Goal: Transaction & Acquisition: Purchase product/service

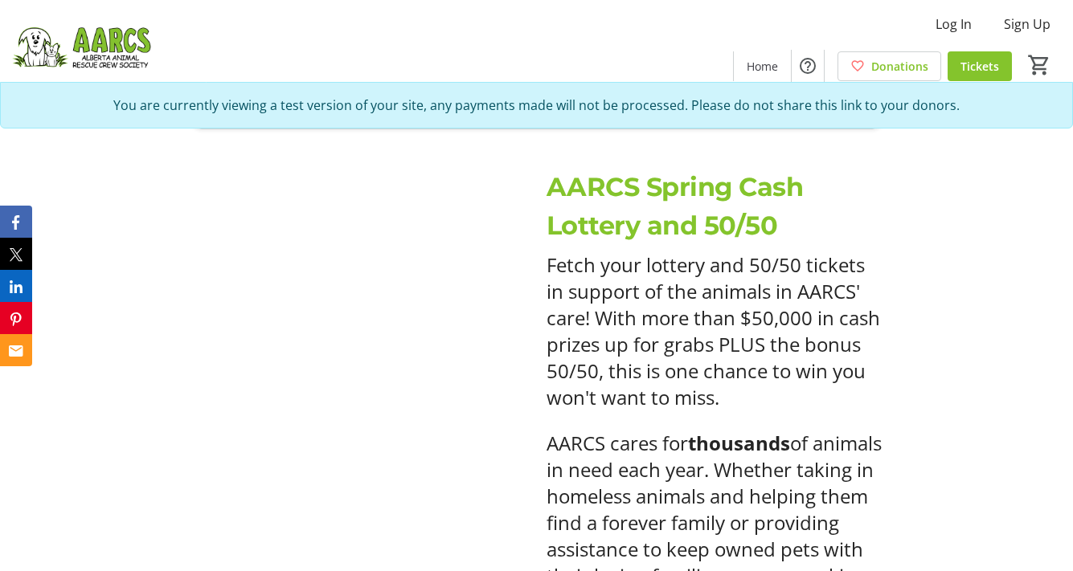
scroll to position [1427, 0]
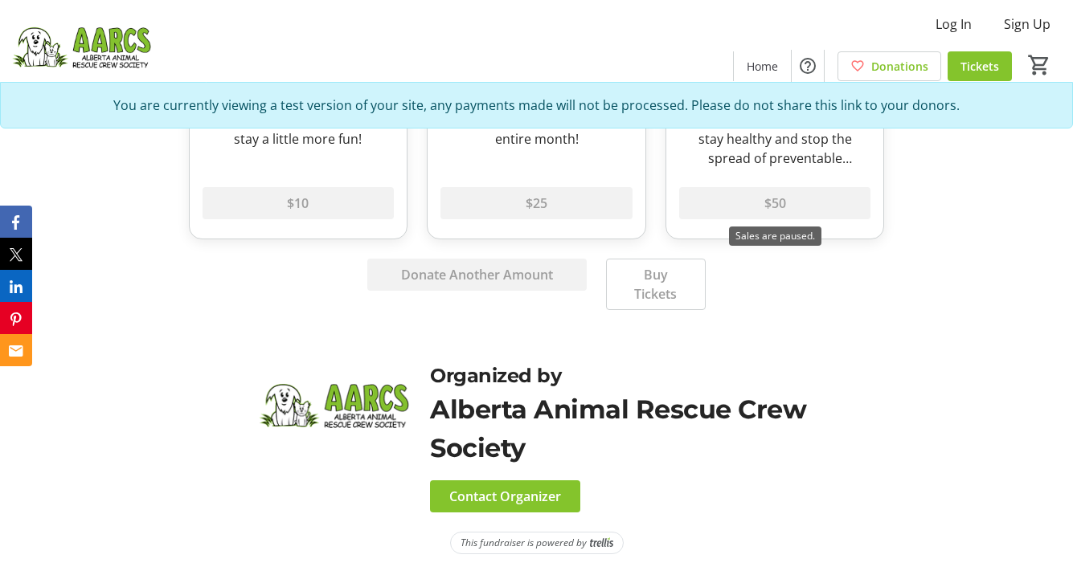
scroll to position [917, 0]
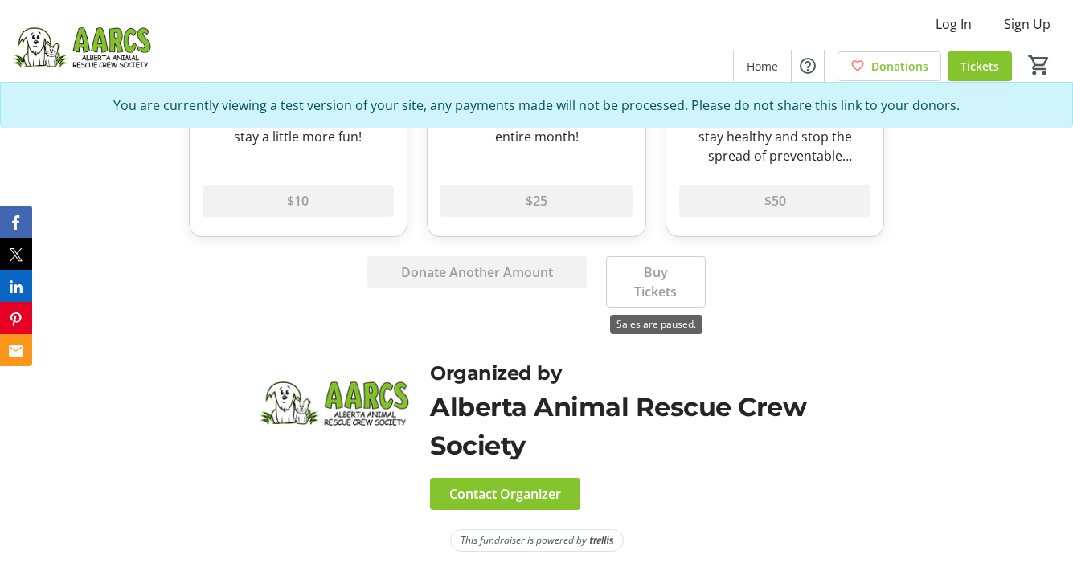
click at [680, 286] on div "Buy Tickets" at bounding box center [655, 281] width 119 height 51
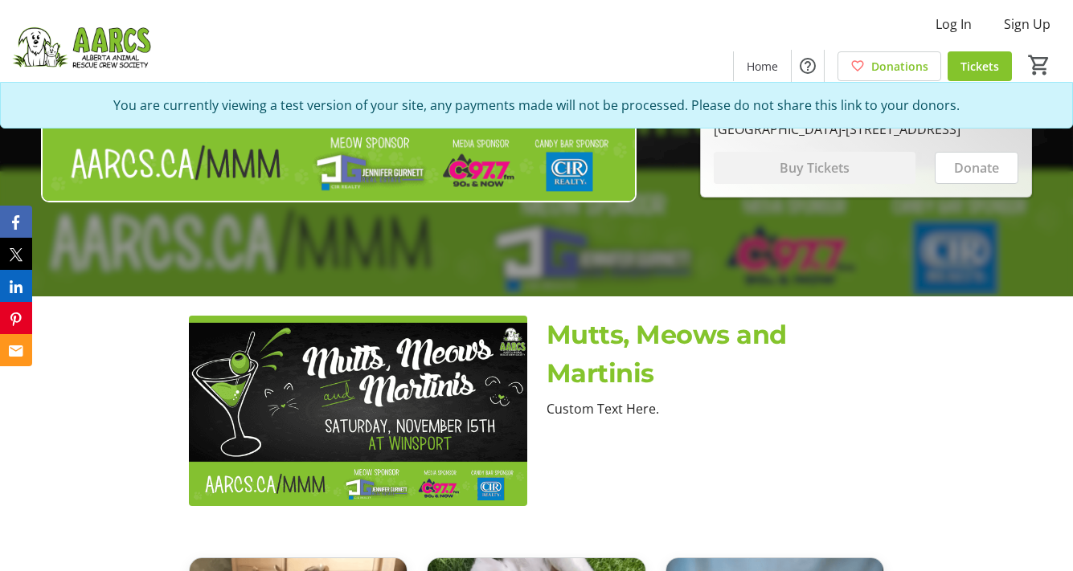
scroll to position [0, 0]
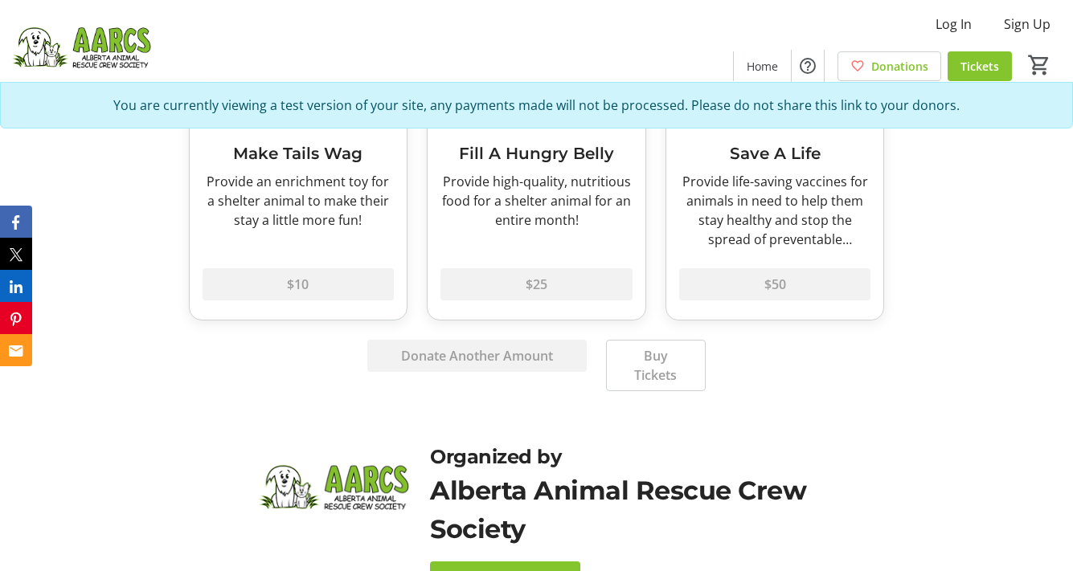
scroll to position [849, 0]
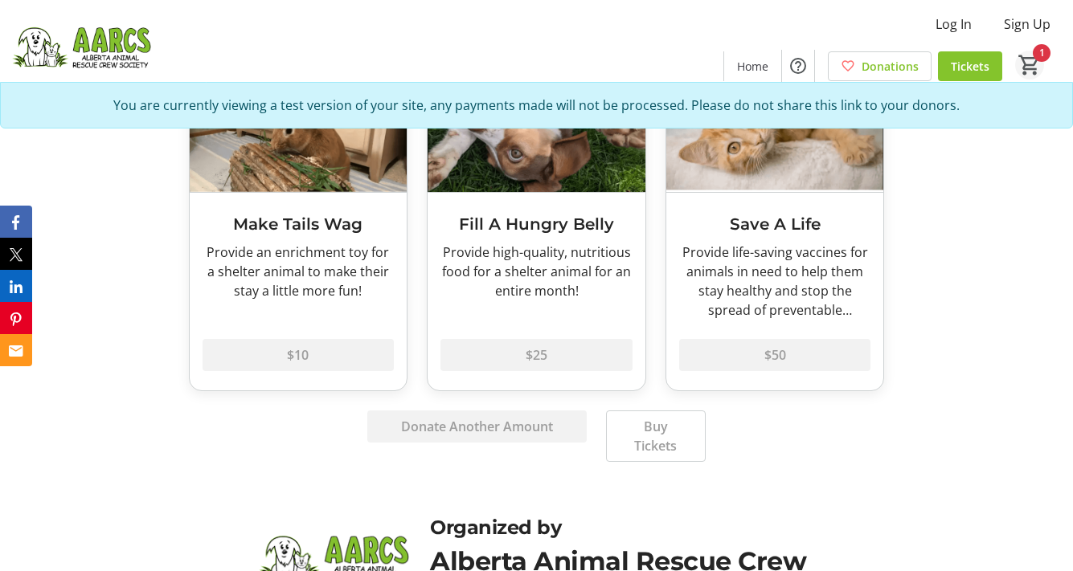
click at [1028, 67] on mat-icon "1" at bounding box center [1029, 65] width 24 height 24
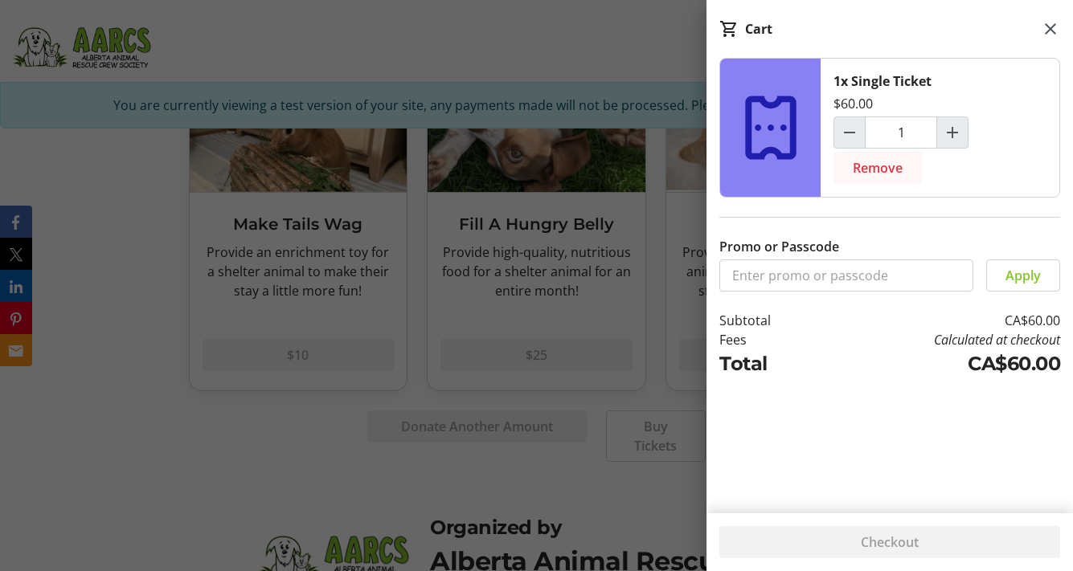
click at [869, 164] on span "Remove" at bounding box center [877, 167] width 50 height 19
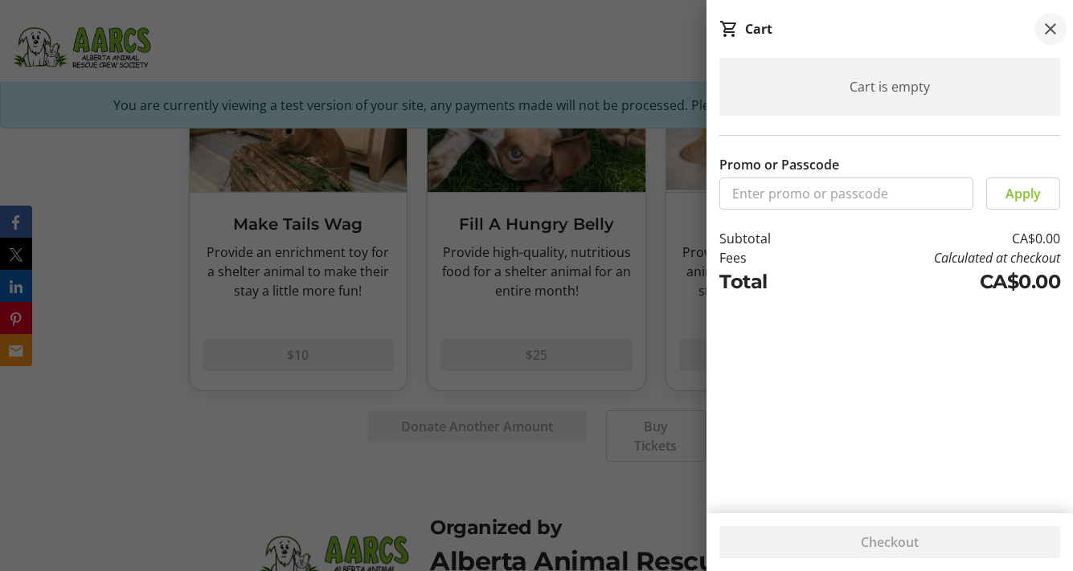
click at [1053, 26] on mat-icon at bounding box center [1049, 28] width 19 height 19
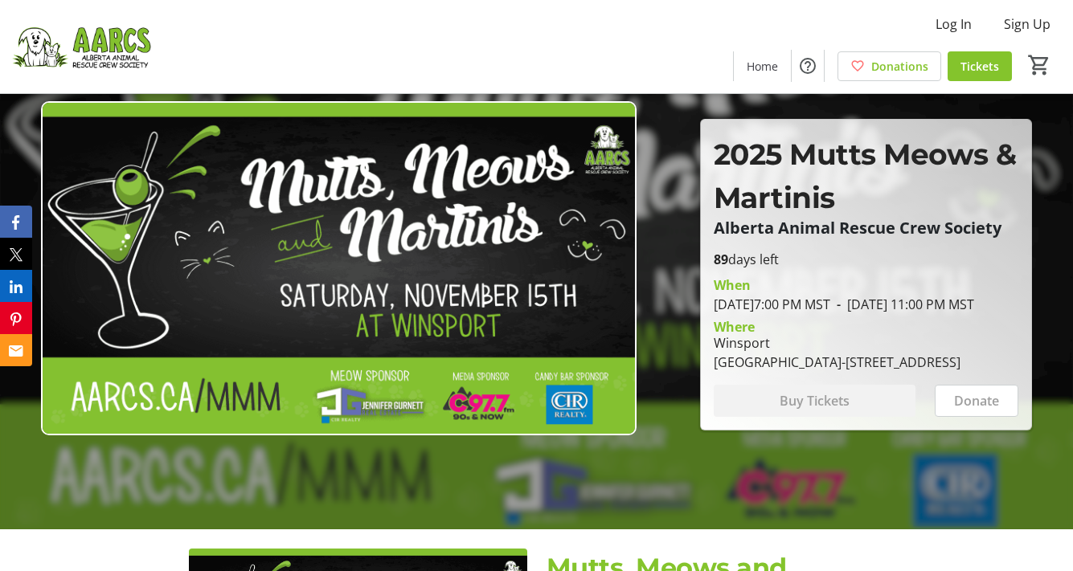
scroll to position [47, 0]
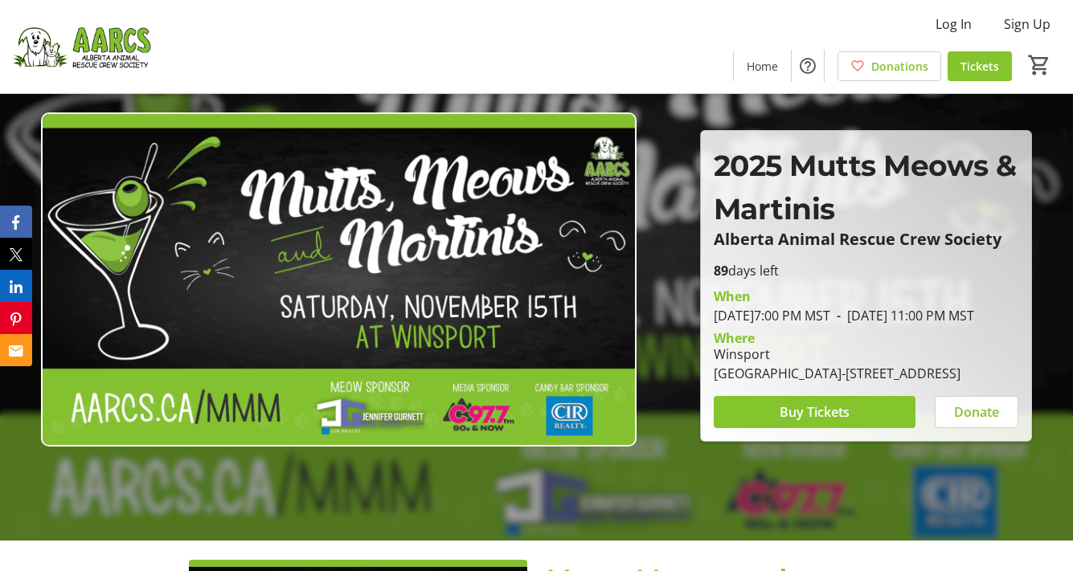
scroll to position [33, 0]
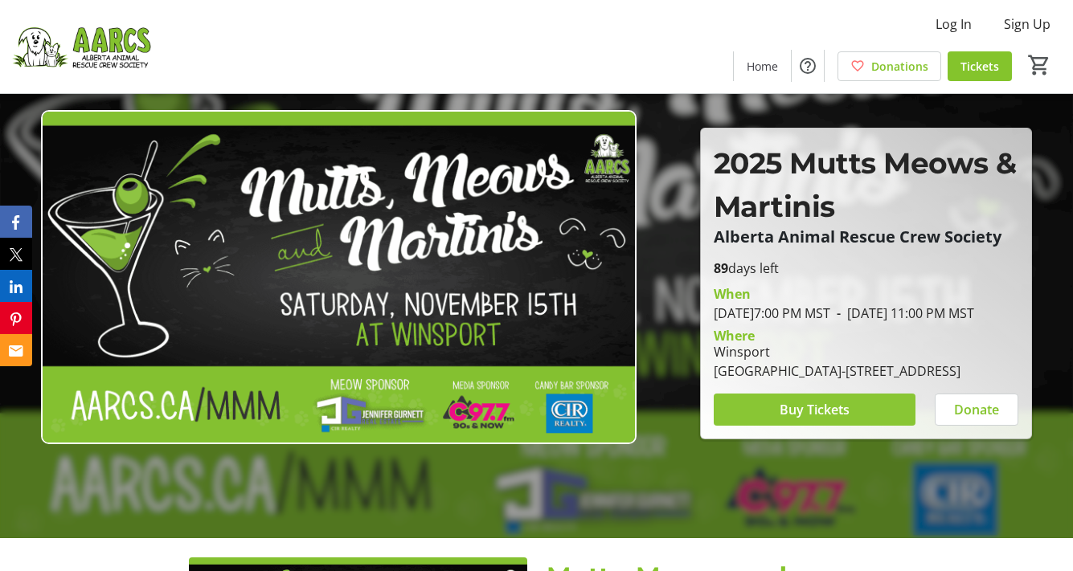
click at [791, 419] on span "Buy Tickets" at bounding box center [814, 409] width 70 height 19
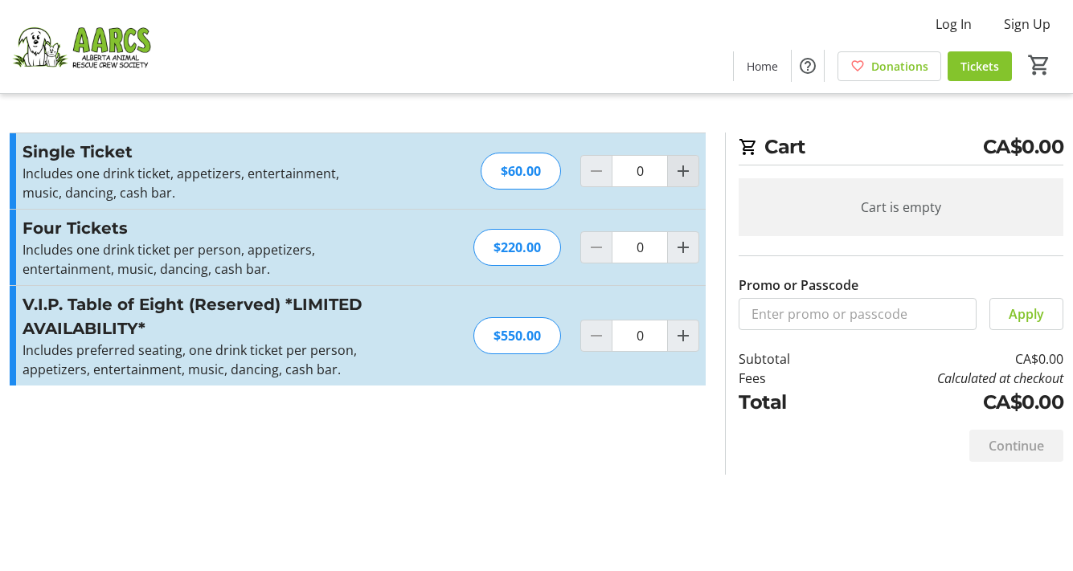
click at [682, 167] on mat-icon "Increment by one" at bounding box center [682, 170] width 19 height 19
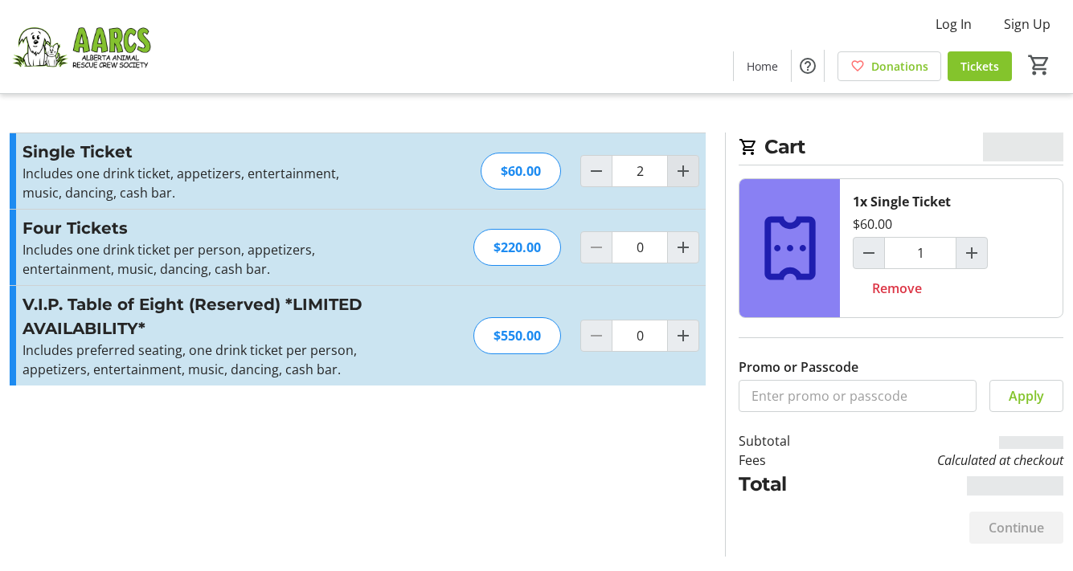
click at [682, 167] on mat-icon "Increment by one" at bounding box center [682, 170] width 19 height 19
type input "3"
click at [682, 167] on div at bounding box center [683, 171] width 32 height 32
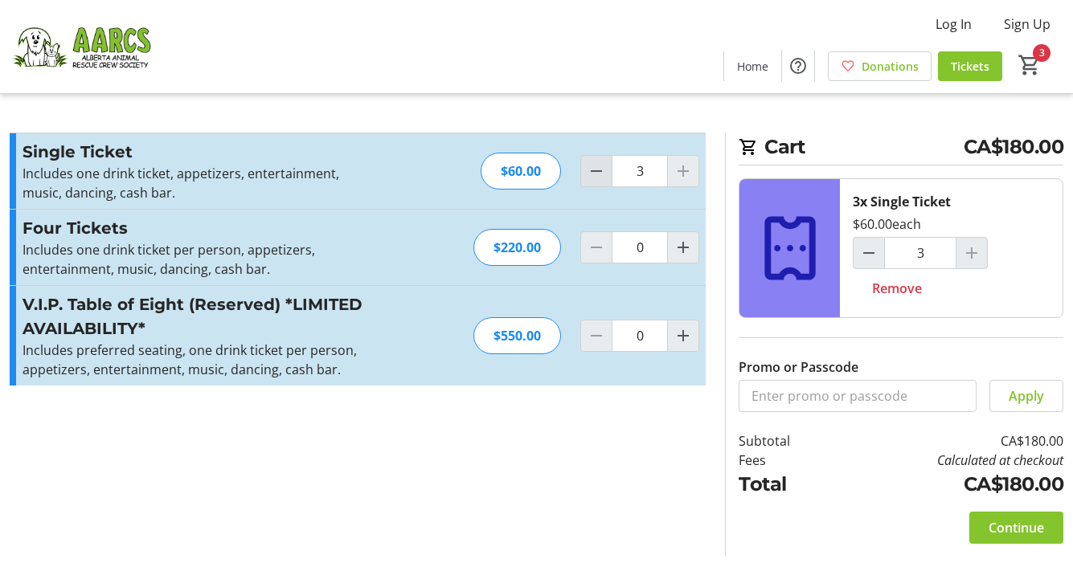
click at [596, 171] on mat-icon "Decrement by one" at bounding box center [595, 170] width 19 height 19
type input "0"
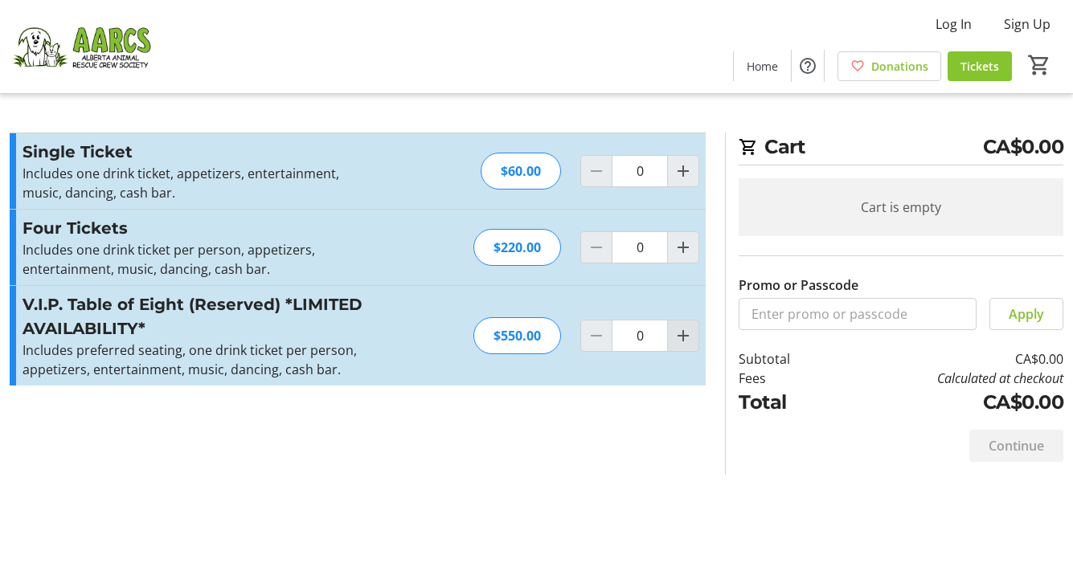
click at [678, 336] on mat-icon "Increment by one" at bounding box center [682, 335] width 19 height 19
click at [678, 336] on div at bounding box center [683, 336] width 32 height 32
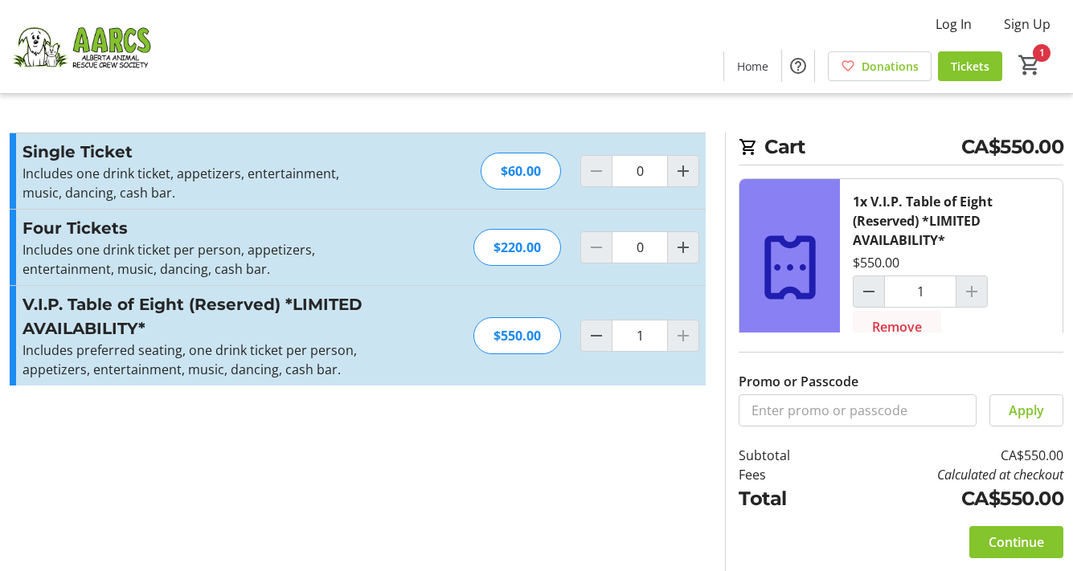
click at [897, 329] on span "Remove" at bounding box center [897, 326] width 50 height 19
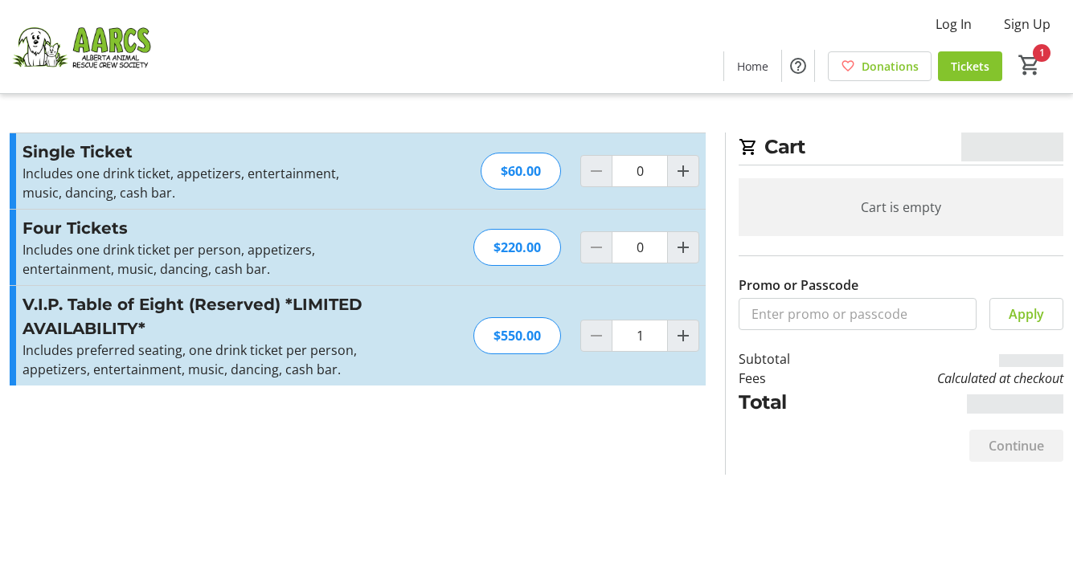
type input "0"
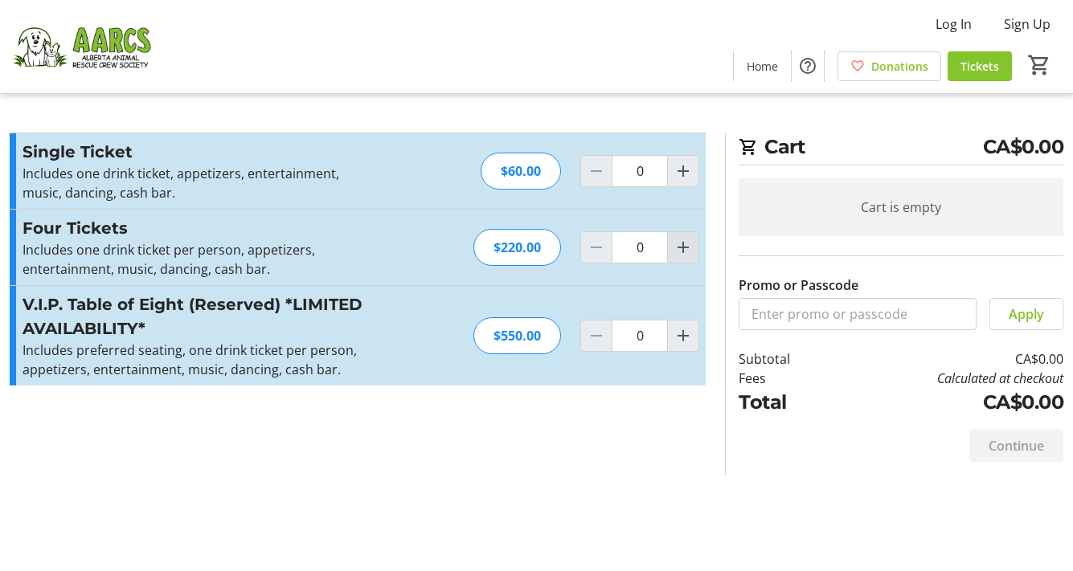
click at [681, 247] on mat-icon "Increment by one" at bounding box center [682, 247] width 19 height 19
type input "2"
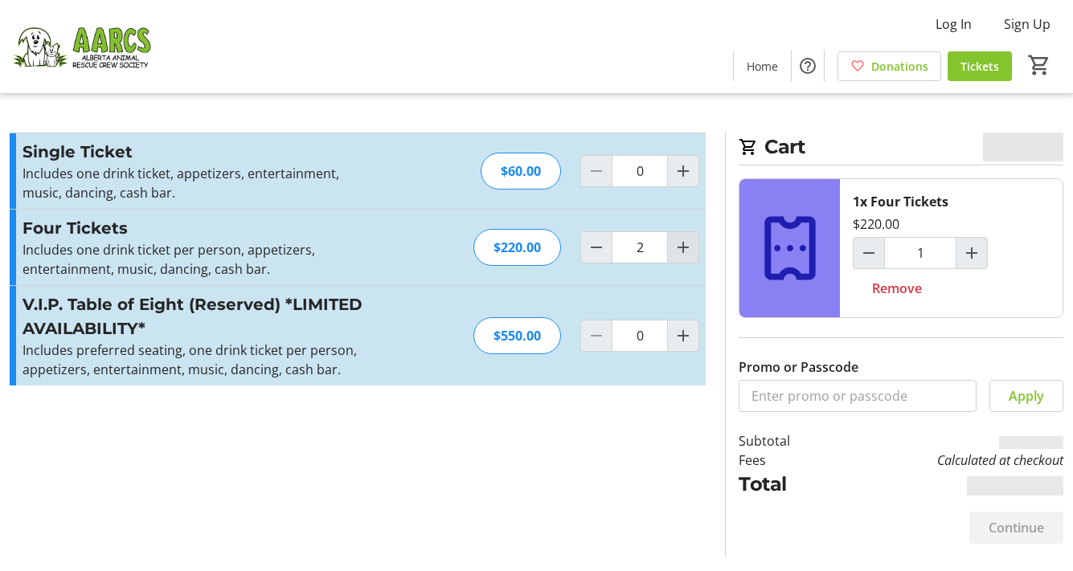
type input "2"
click at [681, 247] on mat-icon "Increment by one" at bounding box center [682, 247] width 19 height 19
type input "3"
click at [681, 247] on mat-icon "Increment by one" at bounding box center [682, 247] width 19 height 19
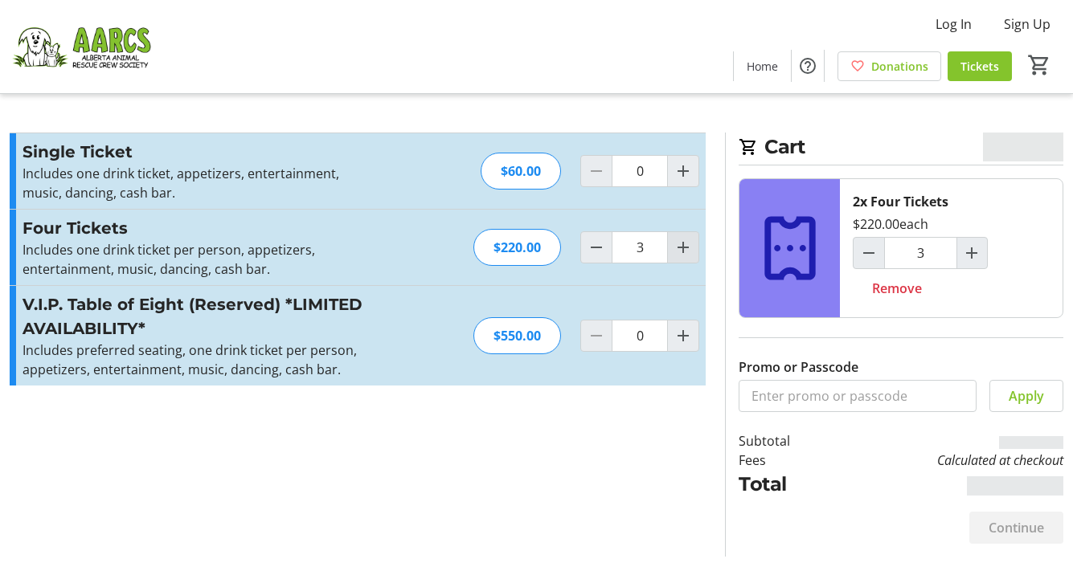
type input "4"
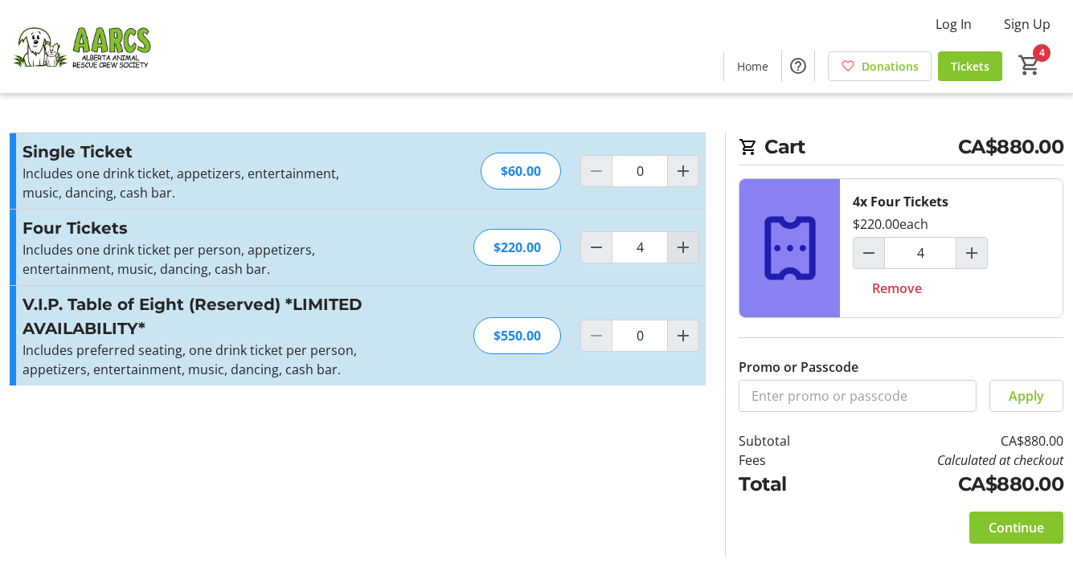
click at [685, 243] on mat-icon "Increment by one" at bounding box center [682, 247] width 19 height 19
type input "5"
click at [595, 248] on mat-icon "Decrement by one" at bounding box center [595, 247] width 19 height 19
type input "4"
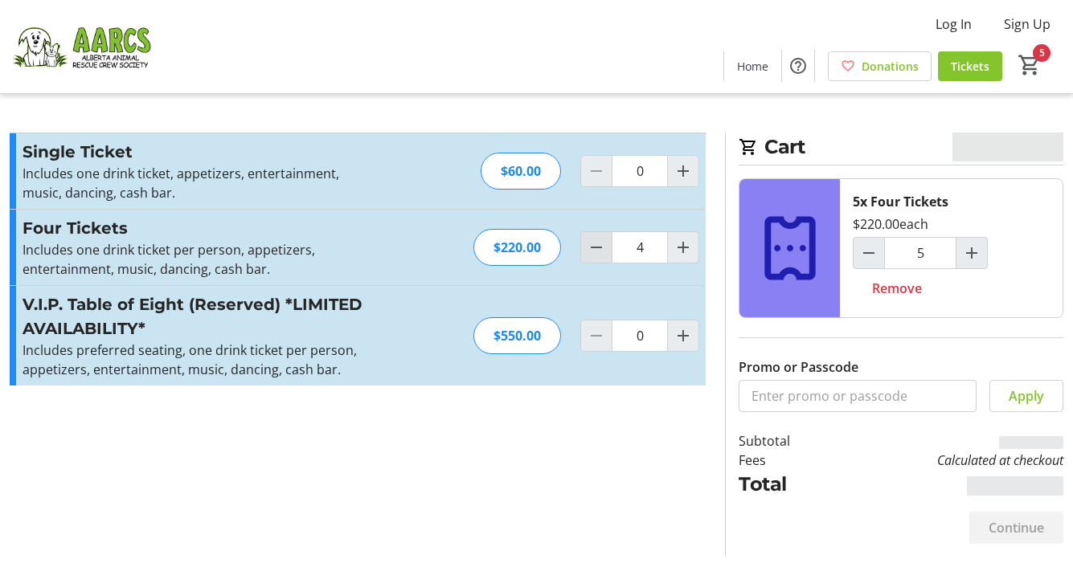
type input "4"
click at [587, 244] on mat-icon "Decrement by one" at bounding box center [595, 247] width 19 height 19
type input "3"
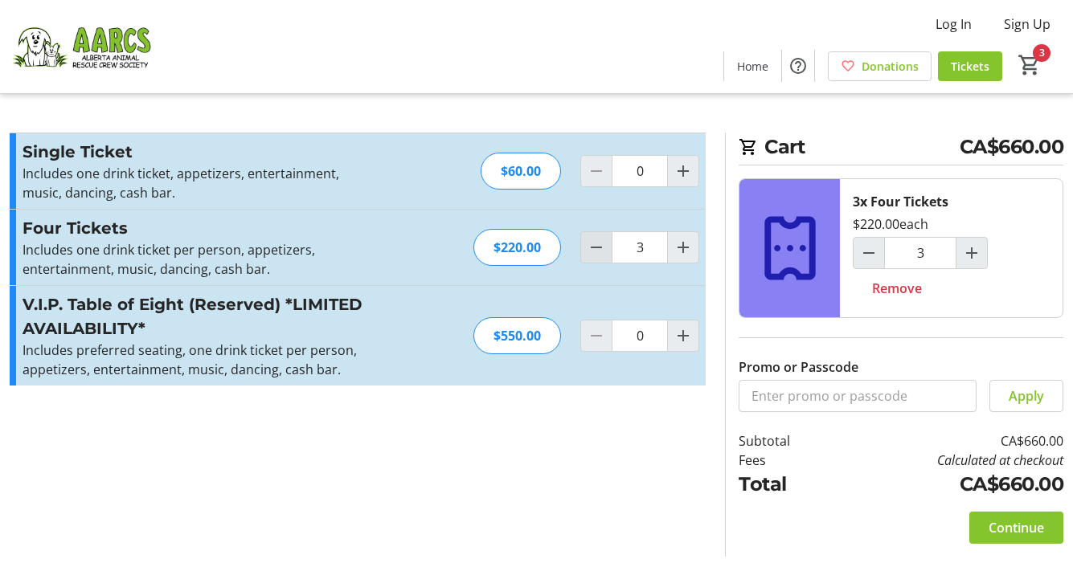
click at [599, 246] on mat-icon "Decrement by one" at bounding box center [595, 247] width 19 height 19
type input "1"
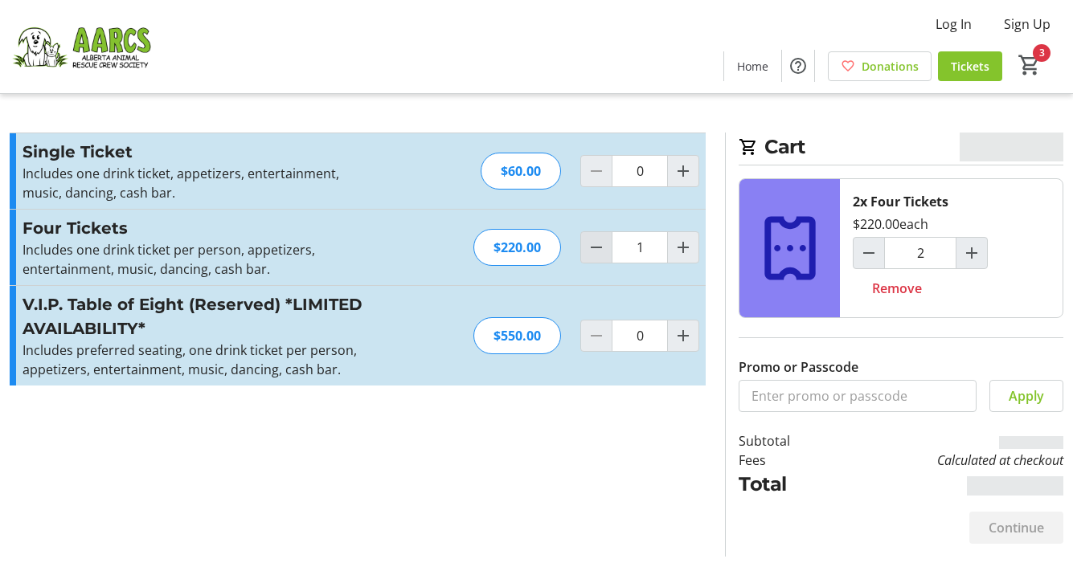
type input "1"
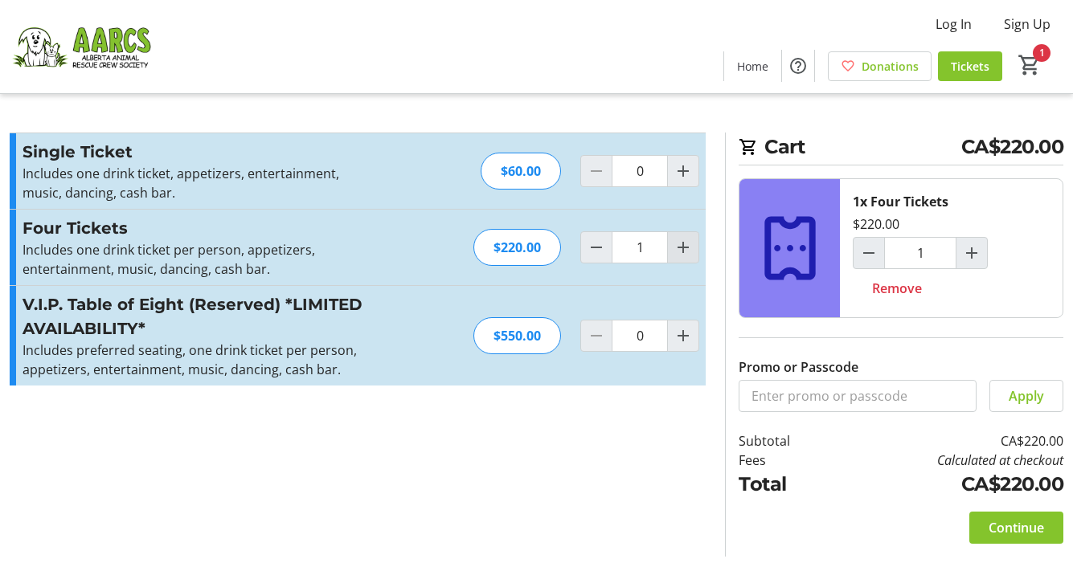
click at [680, 253] on mat-icon "Increment by one" at bounding box center [682, 247] width 19 height 19
type input "2"
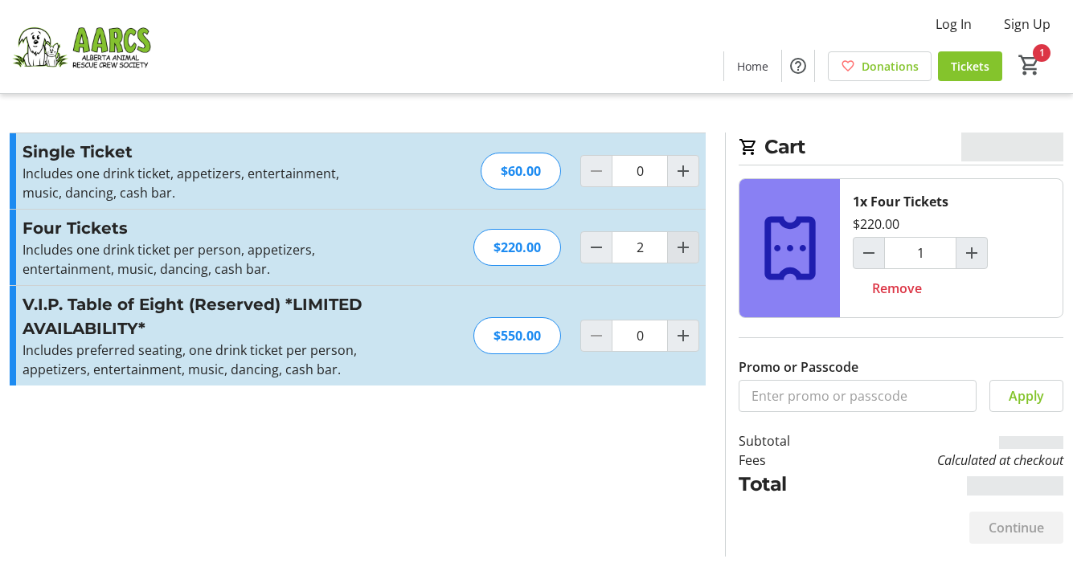
type input "2"
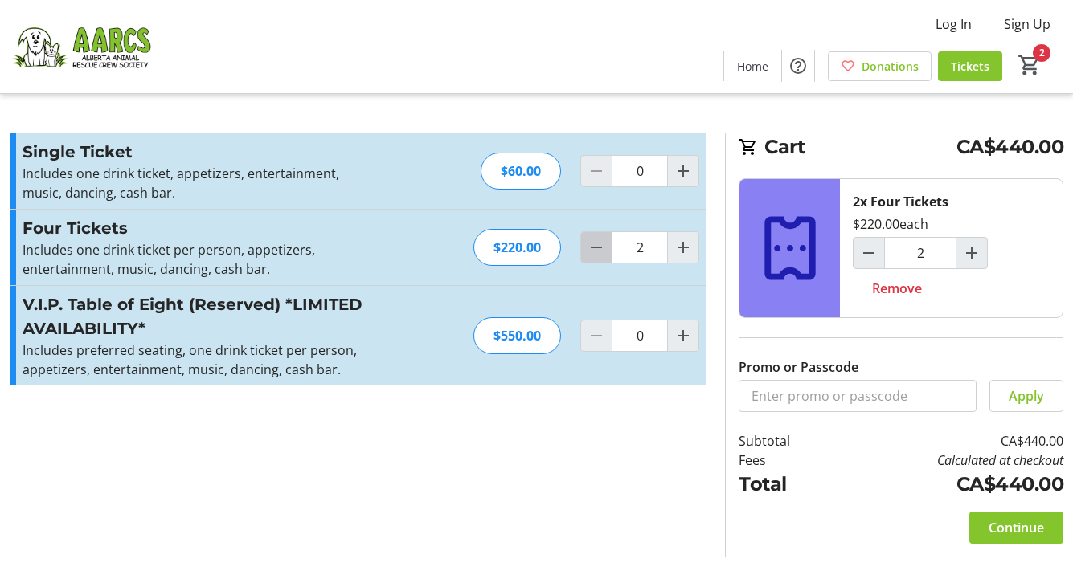
click at [601, 244] on mat-icon "Decrement by one" at bounding box center [595, 247] width 19 height 19
click at [599, 247] on mat-icon "Decrement by one" at bounding box center [595, 247] width 19 height 19
type input "0"
type input "1"
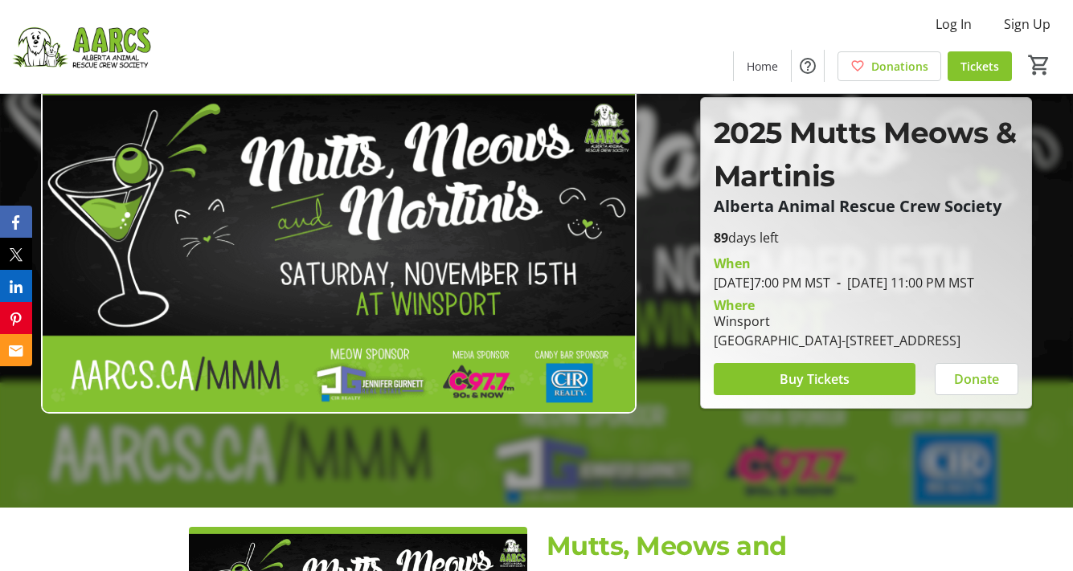
scroll to position [65, 0]
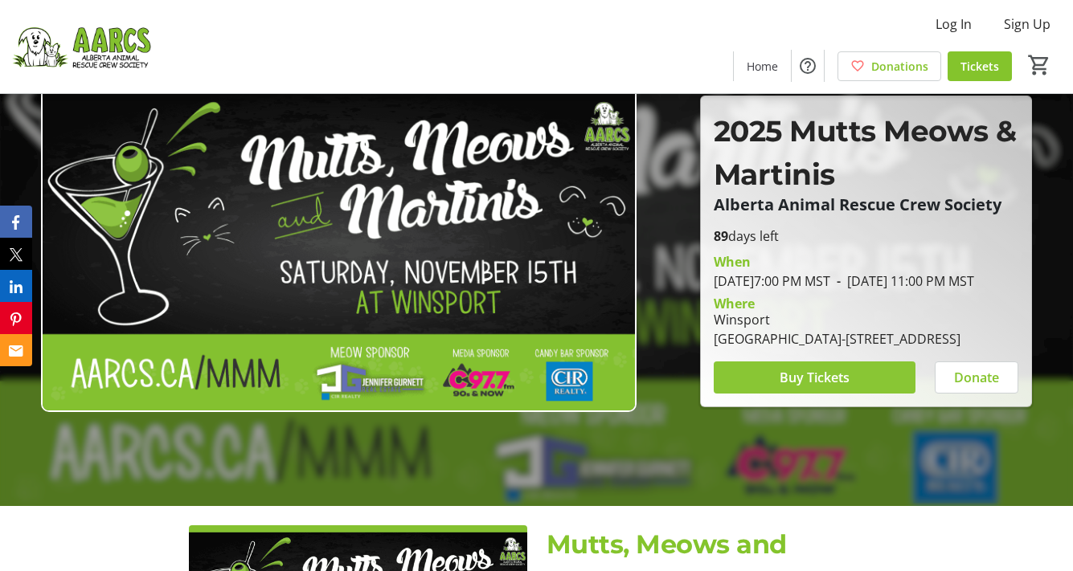
click at [772, 394] on span at bounding box center [814, 377] width 202 height 39
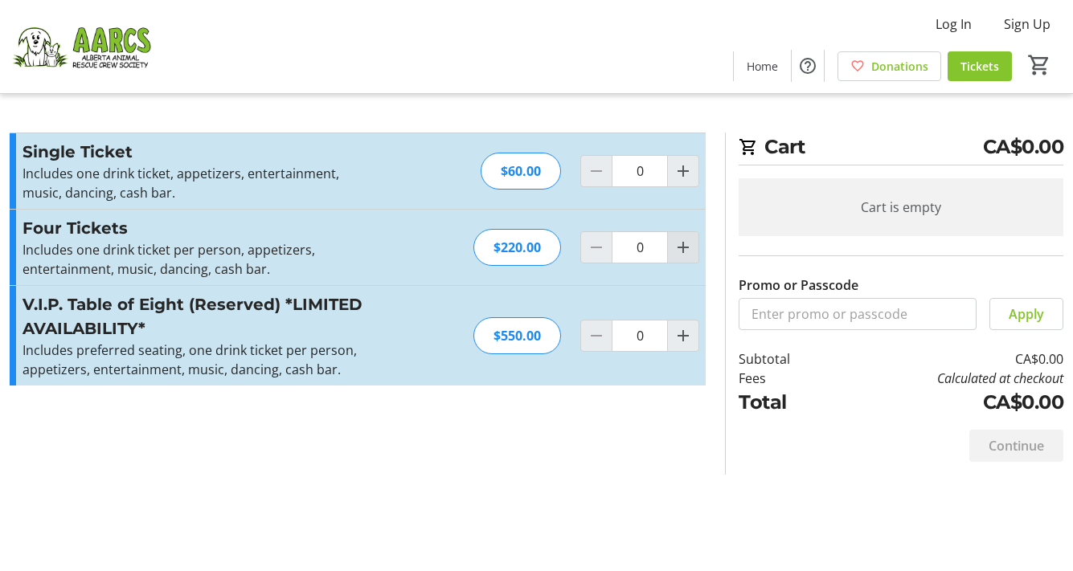
click at [680, 250] on mat-icon "Increment by one" at bounding box center [682, 247] width 19 height 19
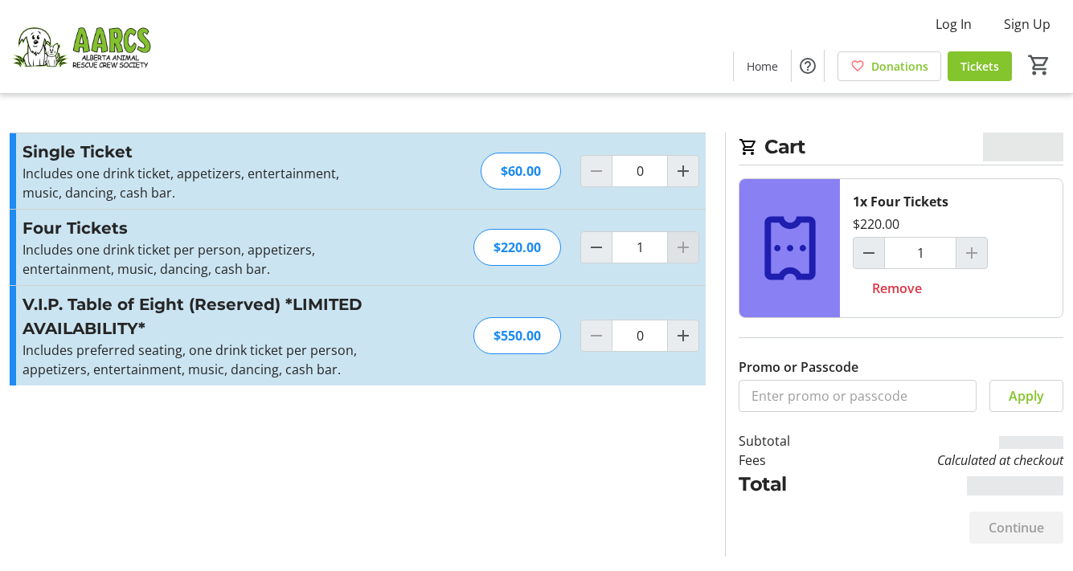
click at [680, 250] on div at bounding box center [683, 247] width 32 height 32
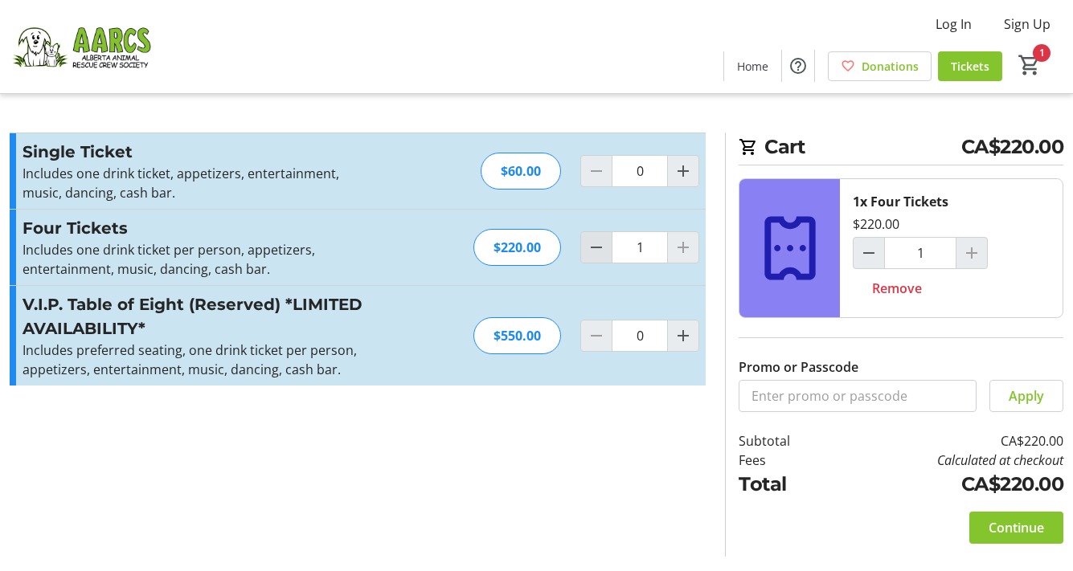
click at [600, 244] on mat-icon "Decrement by one" at bounding box center [595, 247] width 19 height 19
type input "0"
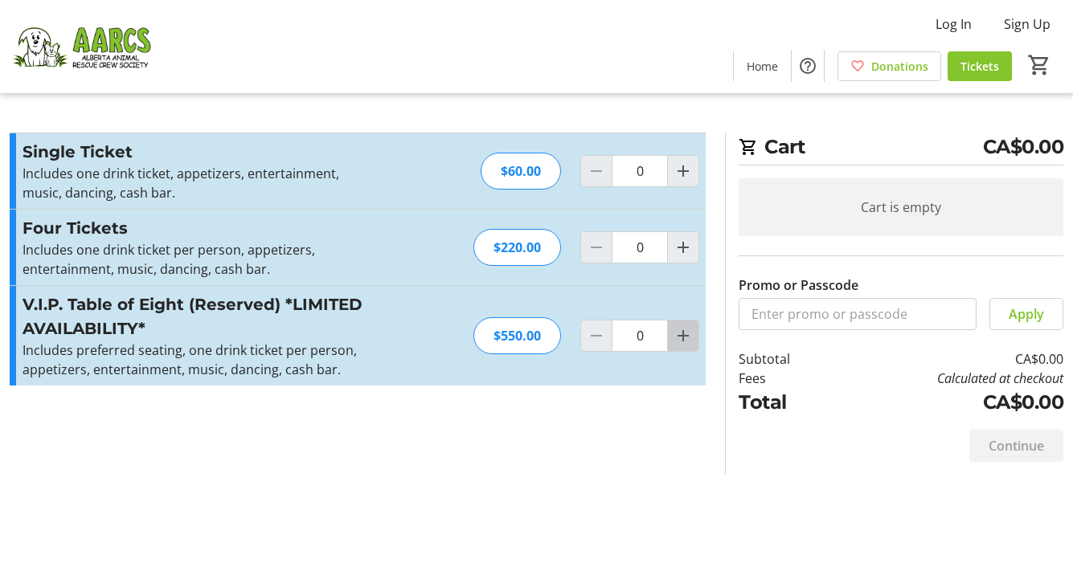
click at [681, 338] on mat-icon "Increment by one" at bounding box center [682, 335] width 19 height 19
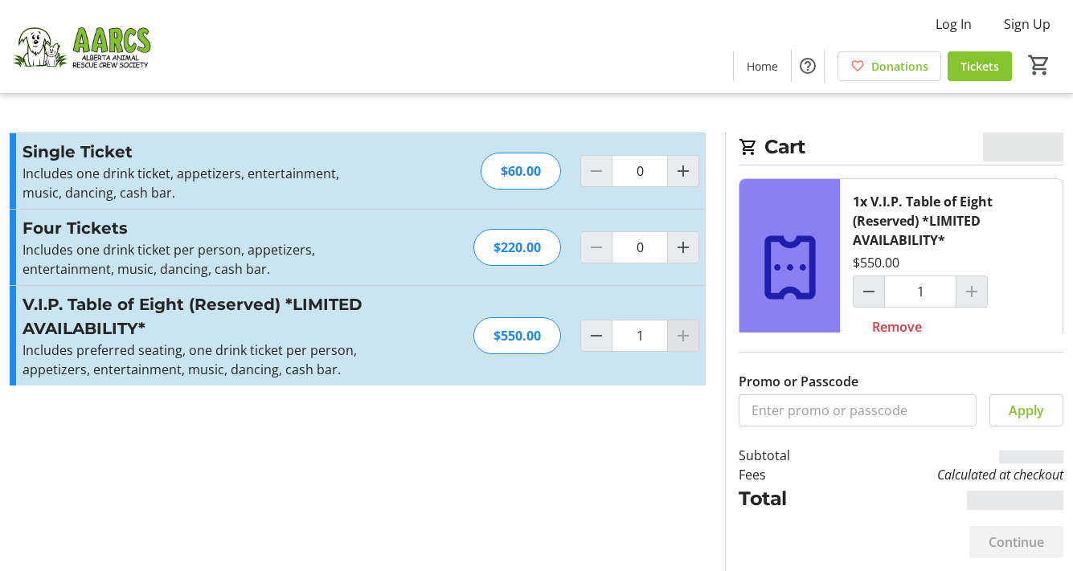
click at [681, 338] on div at bounding box center [683, 336] width 32 height 32
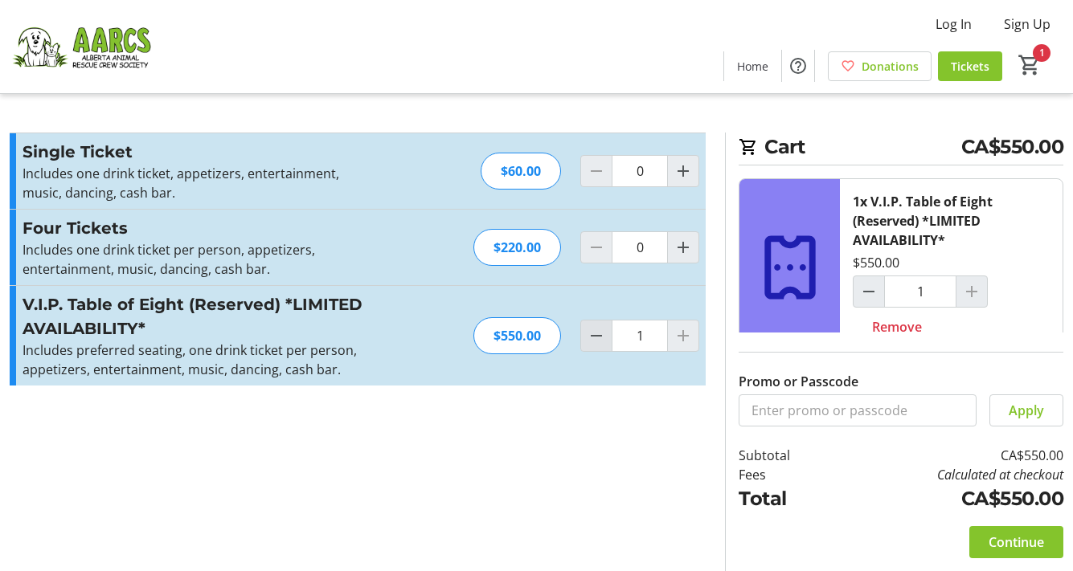
click at [603, 336] on mat-icon "Decrement by one" at bounding box center [595, 335] width 19 height 19
type input "0"
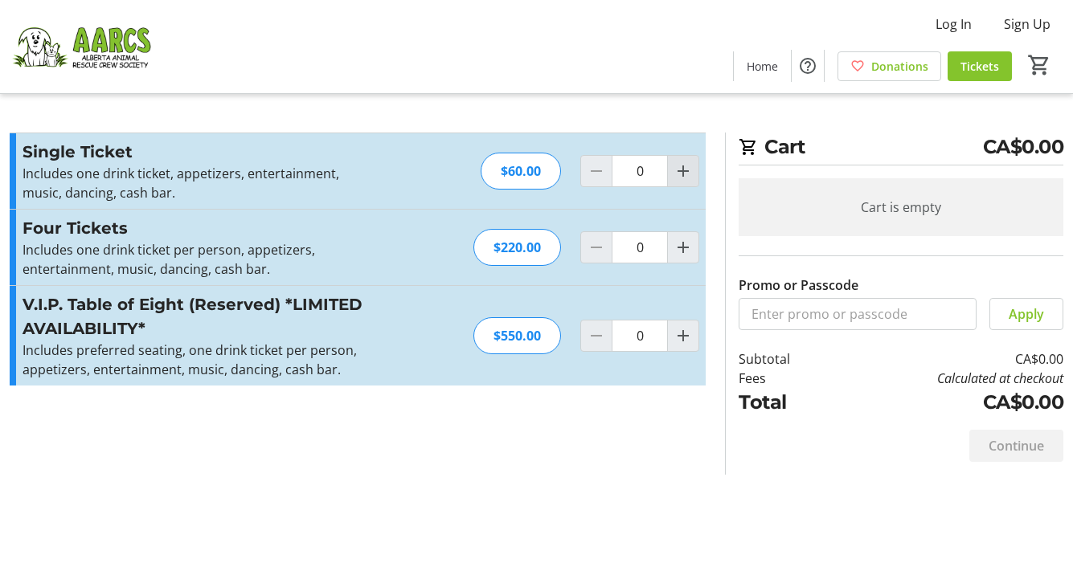
click at [682, 170] on mat-icon "Increment by one" at bounding box center [682, 170] width 19 height 19
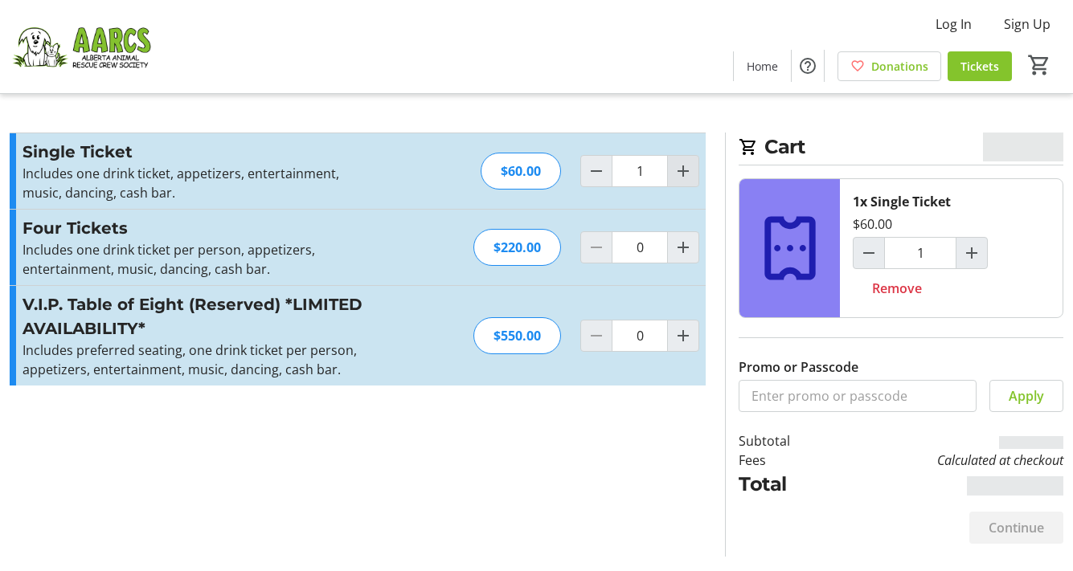
click at [682, 170] on mat-icon "Increment by one" at bounding box center [682, 170] width 19 height 19
type input "3"
click at [682, 170] on div at bounding box center [683, 171] width 32 height 32
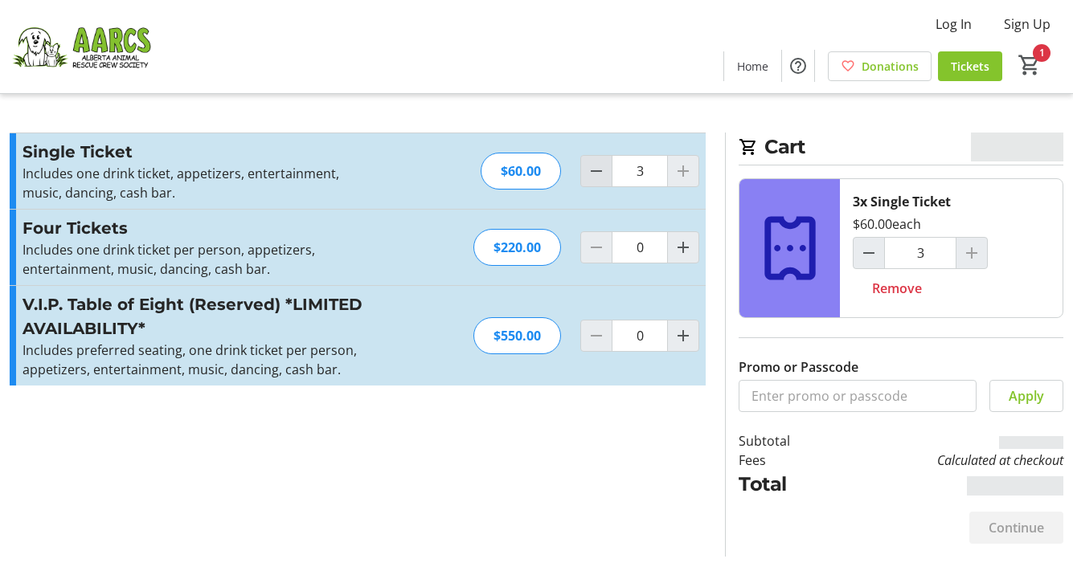
click at [596, 170] on mat-icon "Decrement by one" at bounding box center [595, 170] width 19 height 19
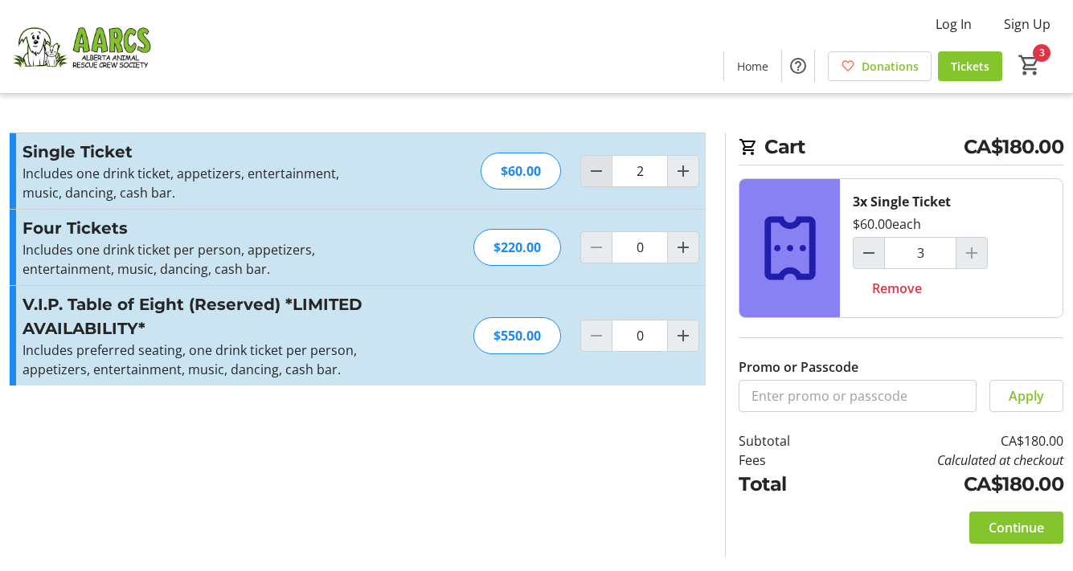
click at [596, 170] on mat-icon "Decrement by one" at bounding box center [595, 170] width 19 height 19
type input "1"
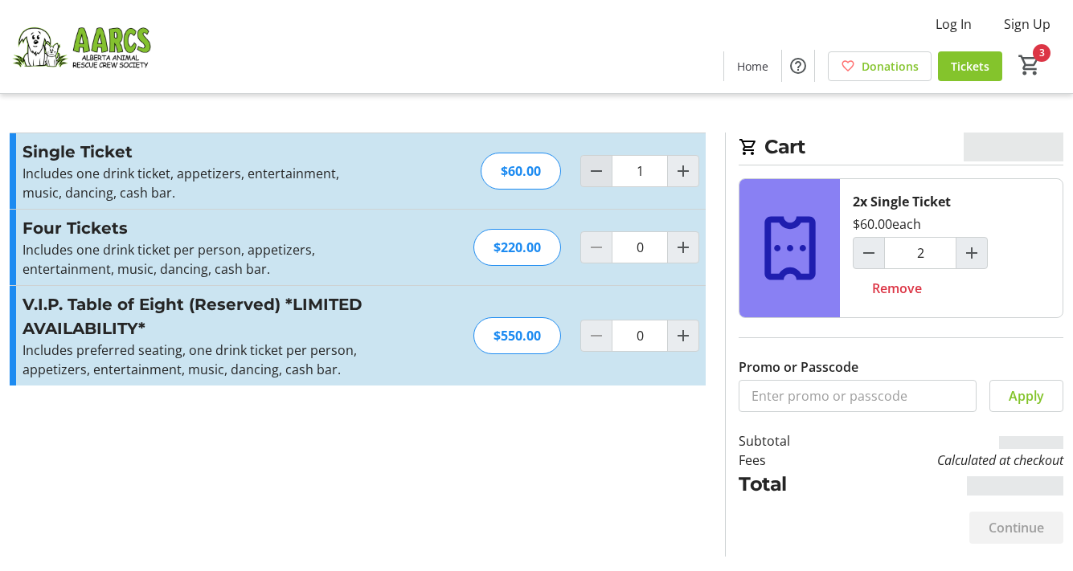
type input "1"
click at [596, 170] on mat-icon "Decrement by one" at bounding box center [595, 170] width 19 height 19
type input "0"
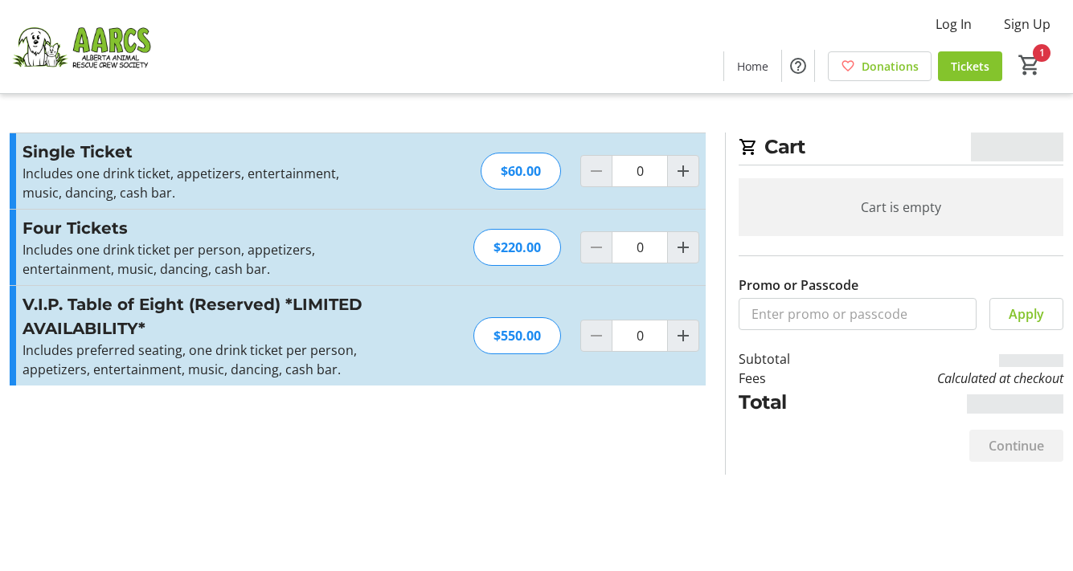
click at [596, 439] on section "Promo or Passcode Apply Single Ticket Includes one drink ticket, appetizers, en…" at bounding box center [357, 304] width 715 height 342
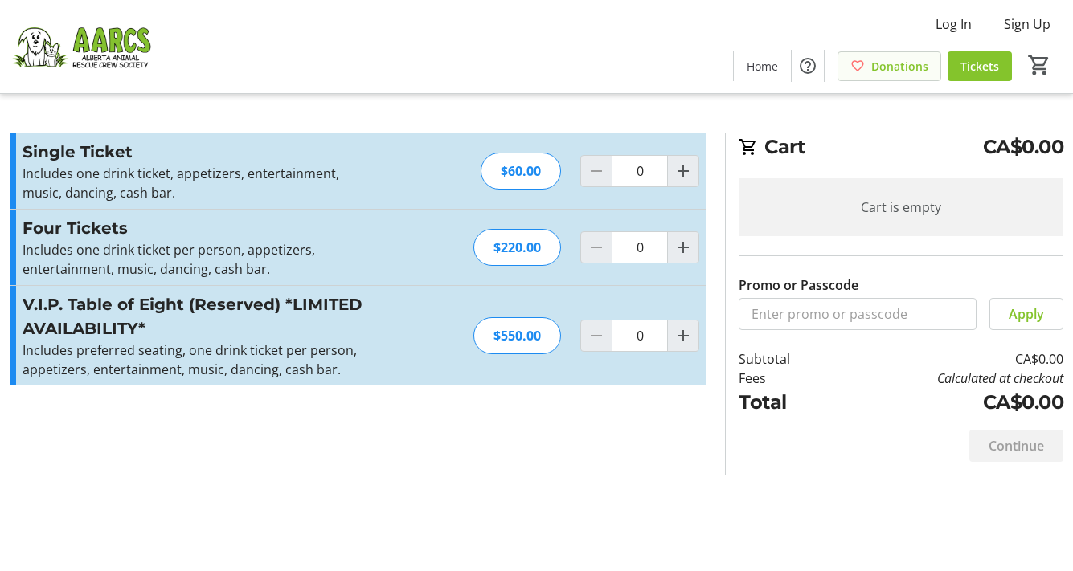
click at [884, 59] on span "Donations" at bounding box center [899, 66] width 57 height 17
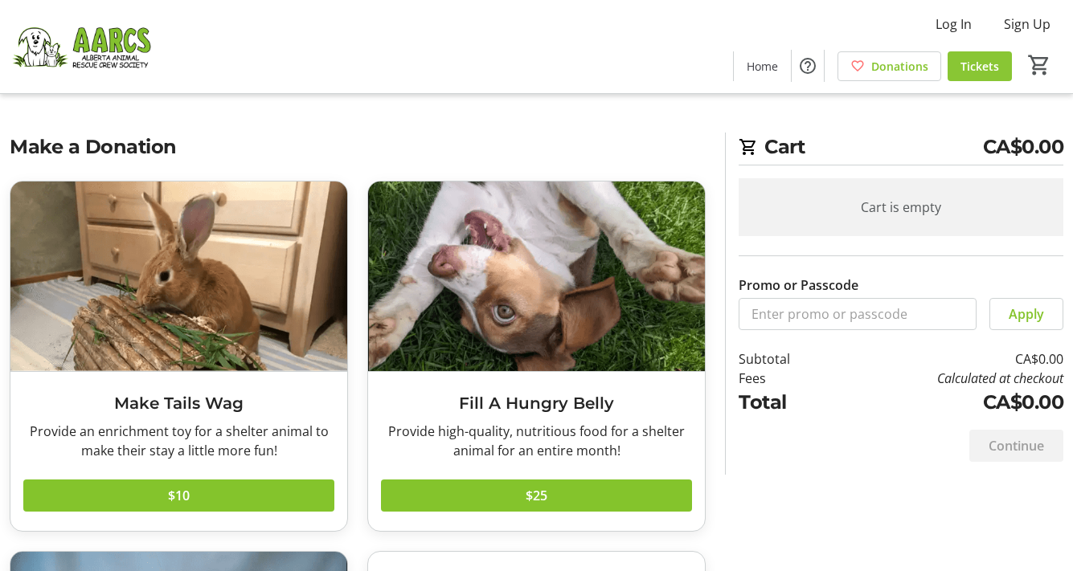
click at [969, 66] on span "Tickets" at bounding box center [979, 66] width 39 height 17
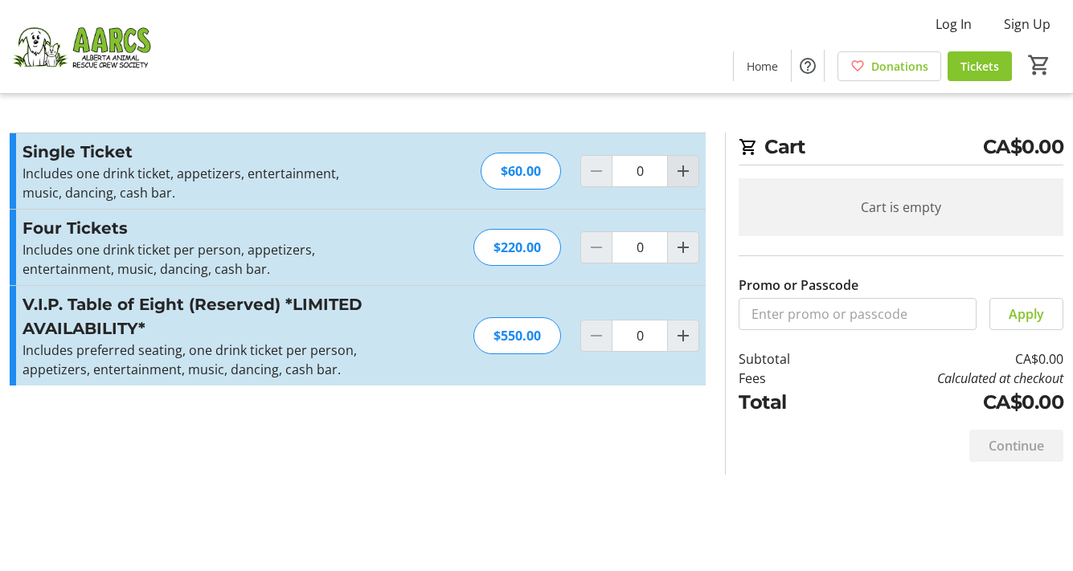
click at [685, 169] on mat-icon "Increment by one" at bounding box center [682, 170] width 19 height 19
type input "1"
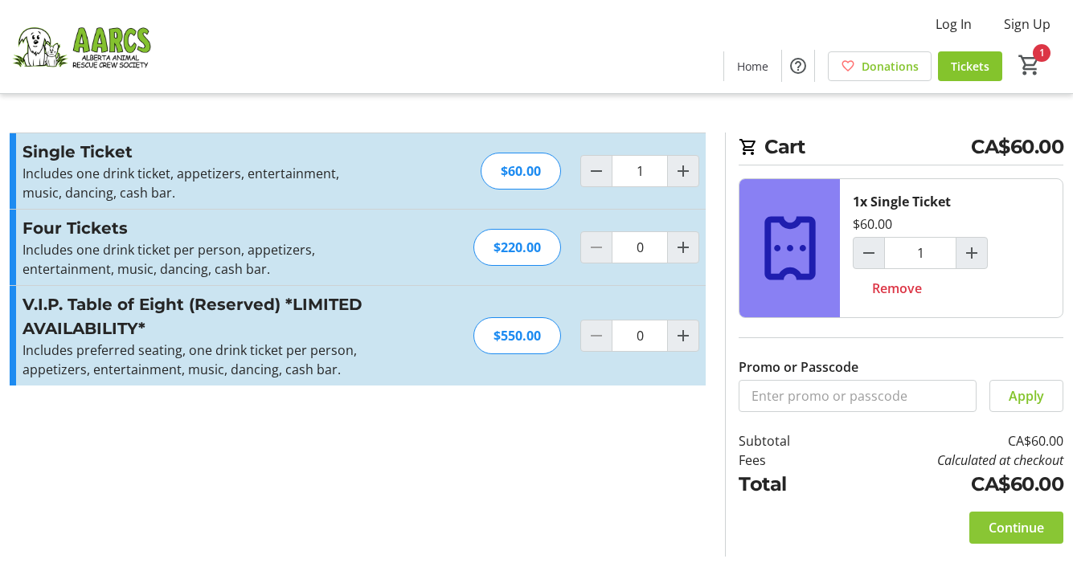
click at [997, 529] on span "Continue" at bounding box center [1015, 527] width 55 height 19
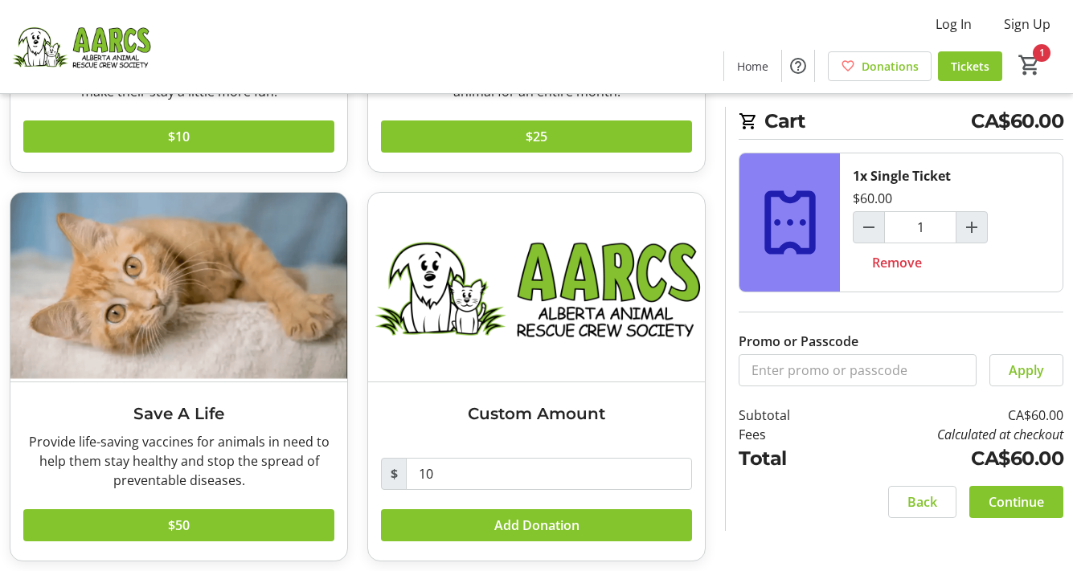
scroll to position [369, 0]
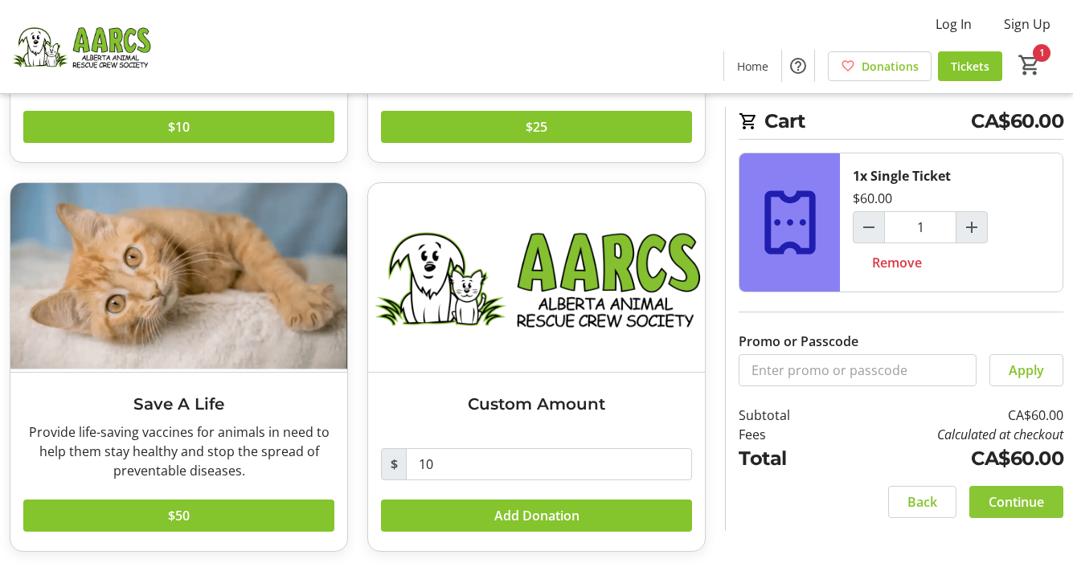
click at [1003, 501] on span "Continue" at bounding box center [1015, 501] width 55 height 19
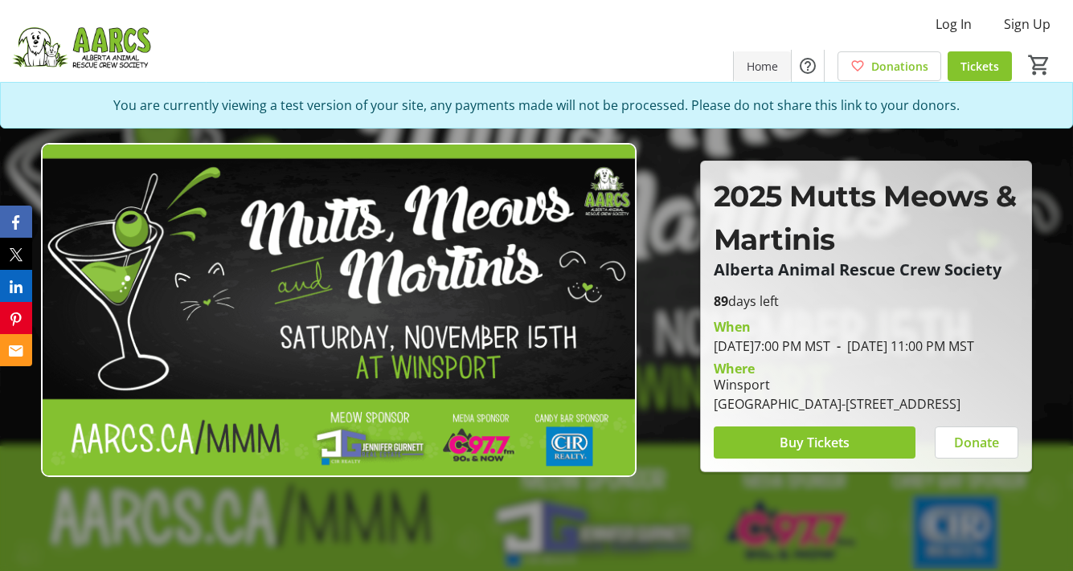
click at [762, 64] on span "Home" at bounding box center [761, 66] width 31 height 17
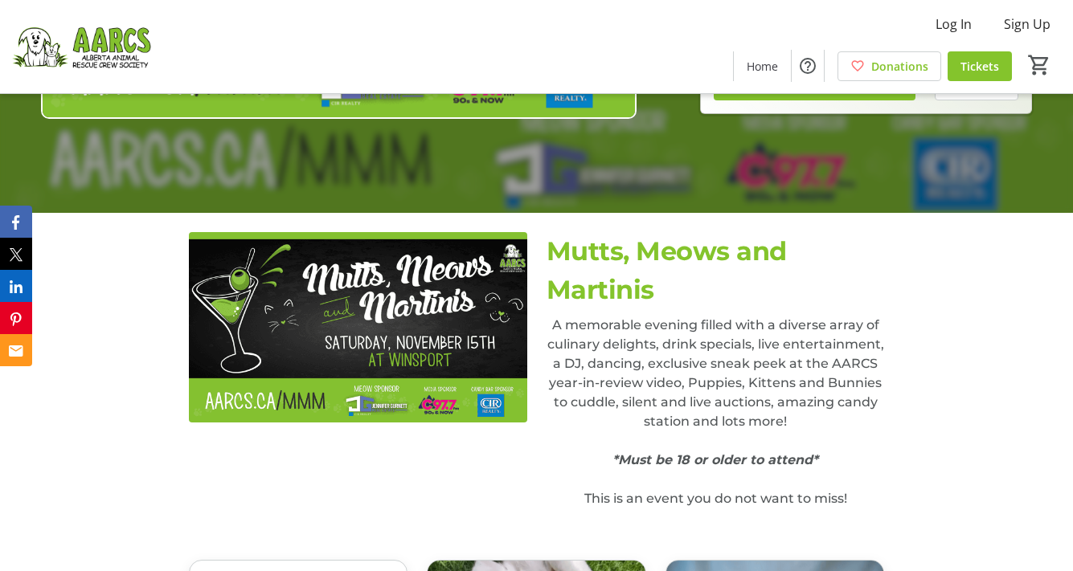
scroll to position [357, 0]
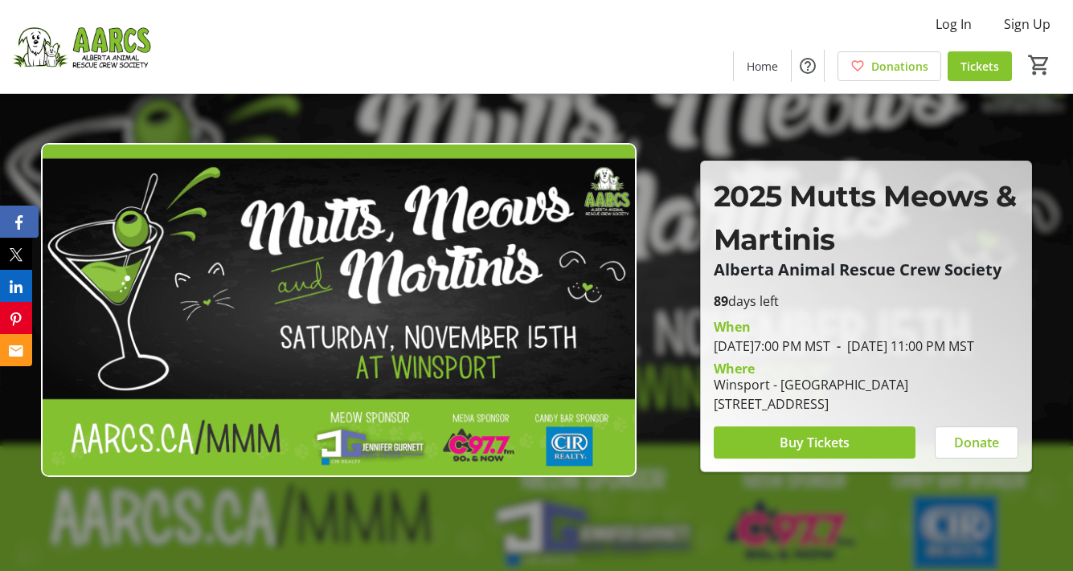
click at [22, 218] on icon "Facebook" at bounding box center [18, 222] width 7 height 14
